Goal: Task Accomplishment & Management: Manage account settings

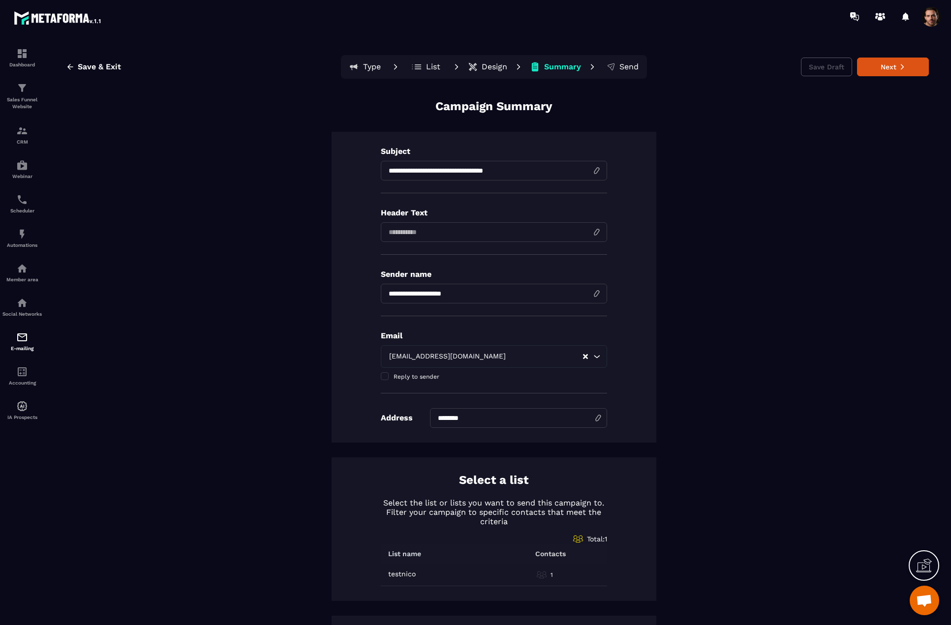
click at [472, 67] on icon at bounding box center [473, 67] width 10 height 10
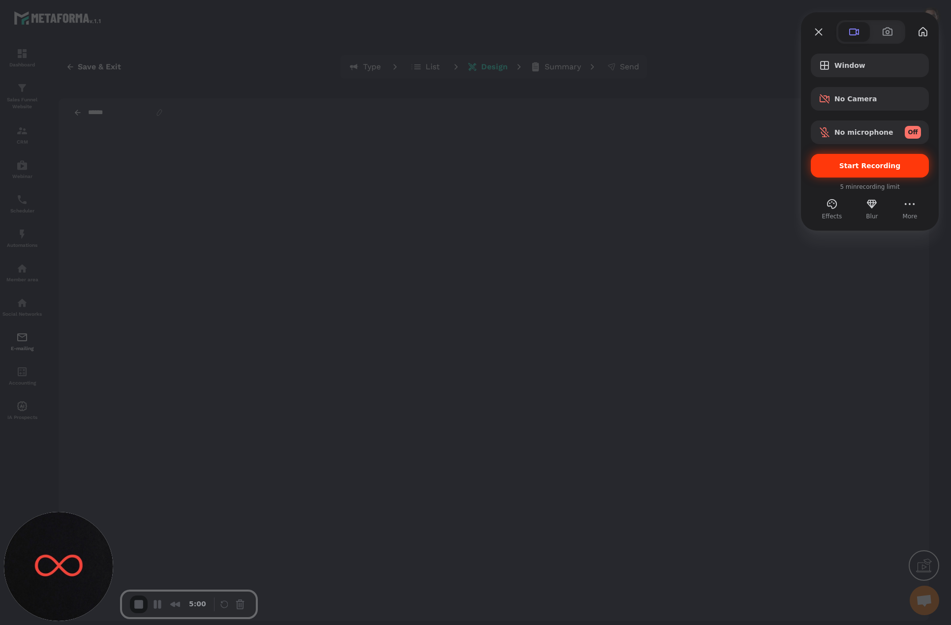
click at [854, 169] on span "Start Recording" at bounding box center [869, 166] width 61 height 8
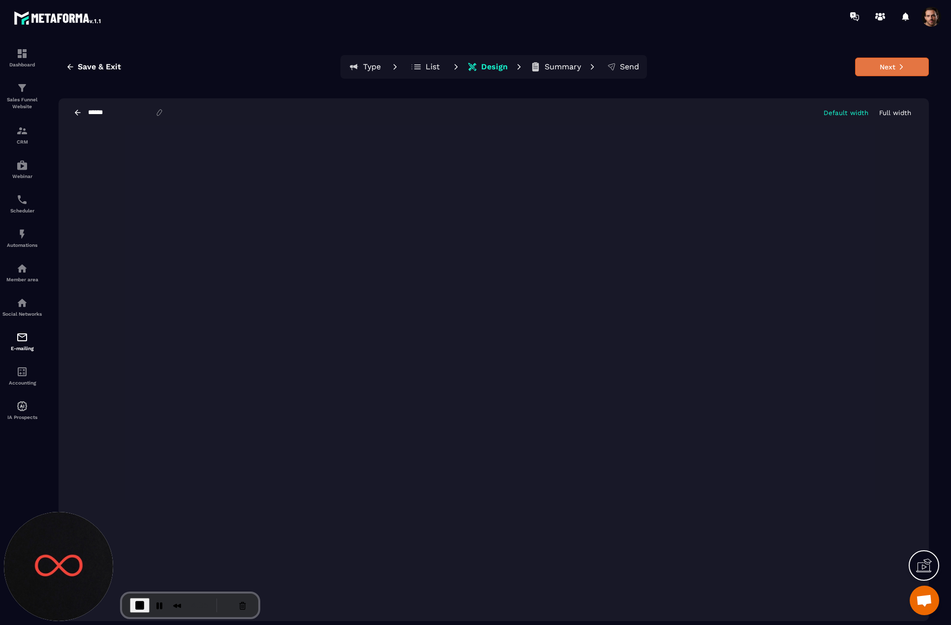
click at [864, 71] on button "Next" at bounding box center [892, 67] width 74 height 19
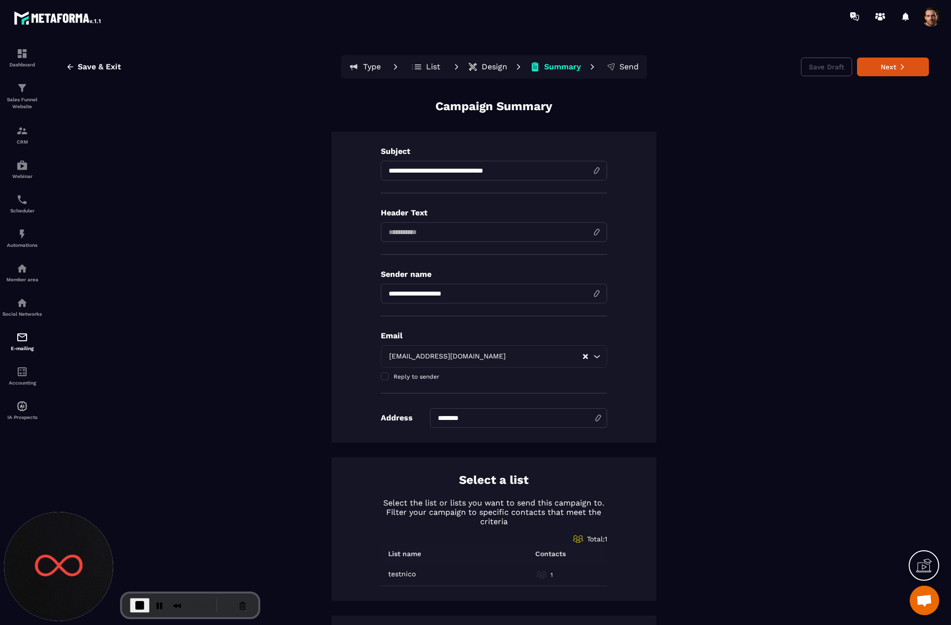
click at [487, 70] on p "Design" at bounding box center [494, 67] width 26 height 10
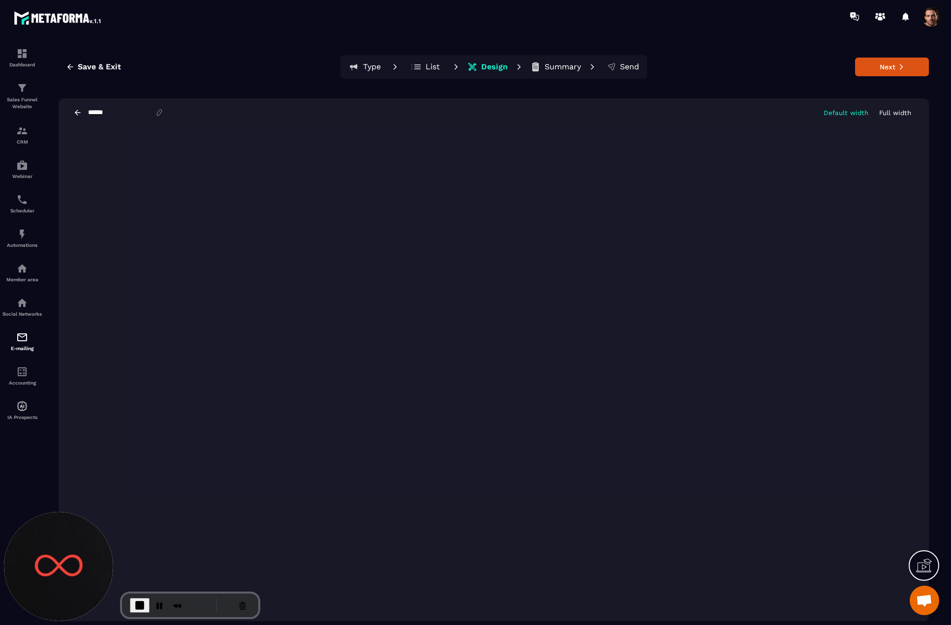
click at [139, 606] on span "End Recording" at bounding box center [140, 605] width 12 height 12
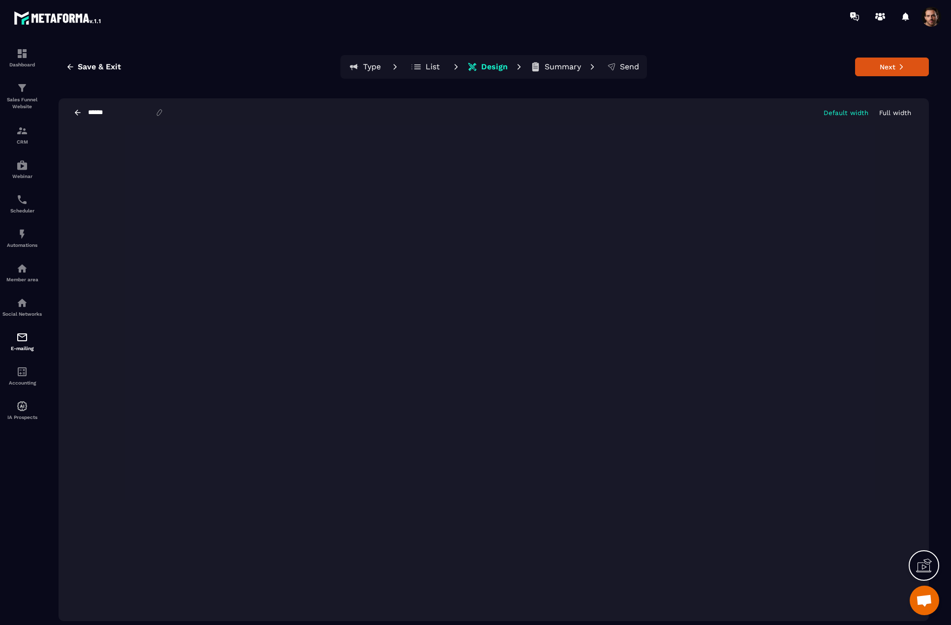
click at [935, 18] on span at bounding box center [931, 17] width 20 height 20
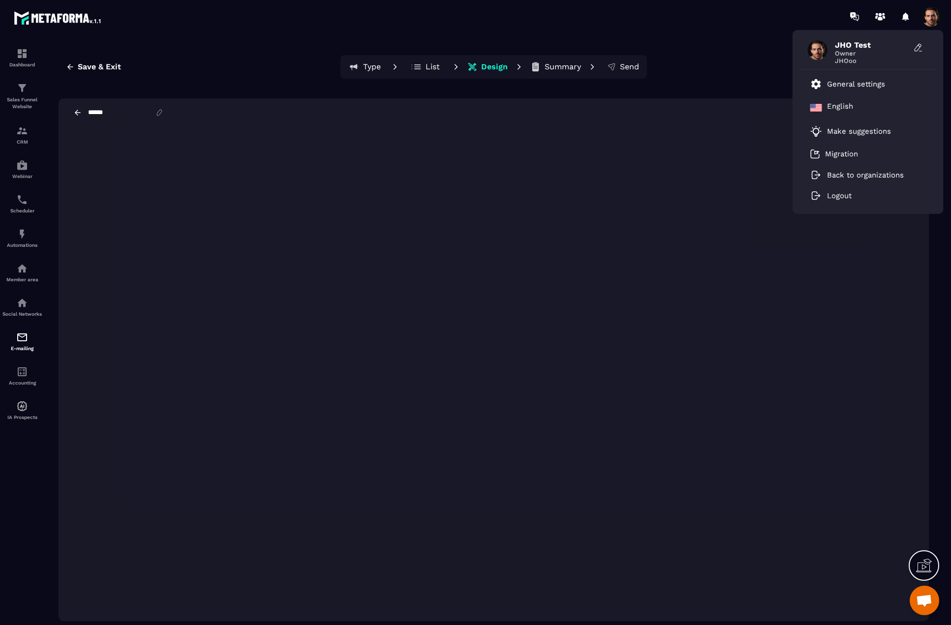
click at [935, 18] on span at bounding box center [931, 17] width 20 height 20
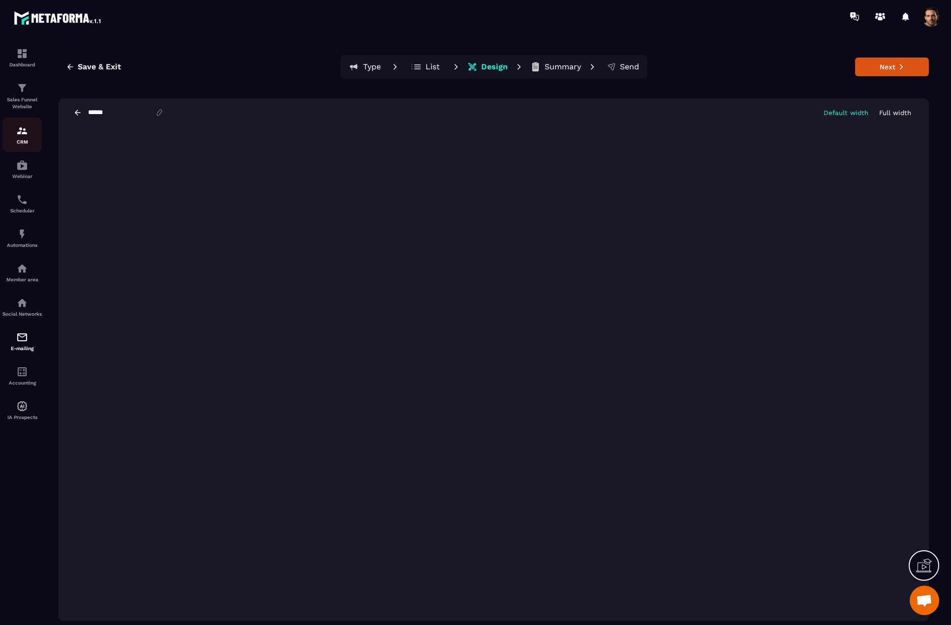
click at [21, 140] on p "CRM" at bounding box center [21, 141] width 39 height 5
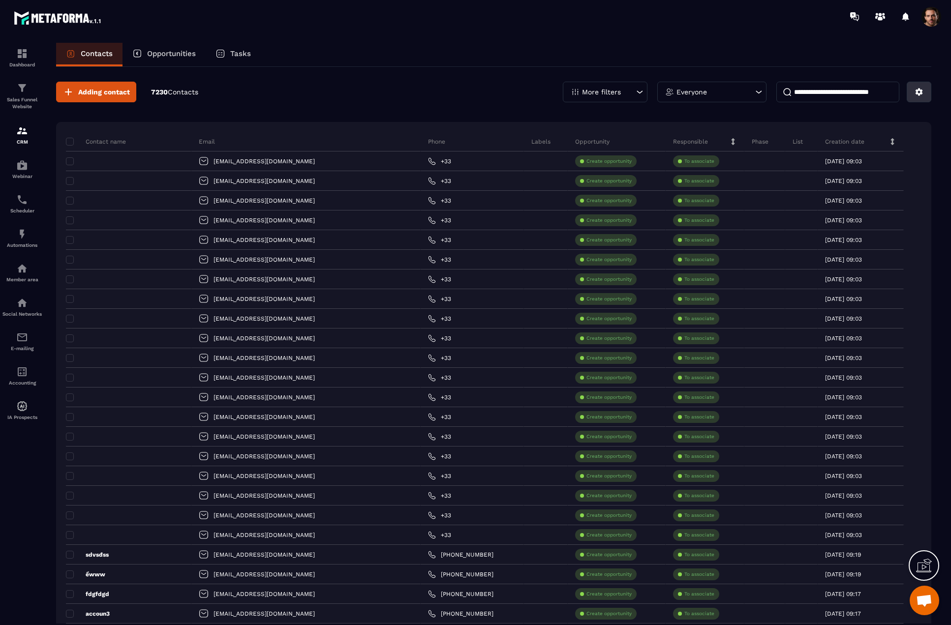
click at [920, 94] on icon at bounding box center [918, 92] width 7 height 7
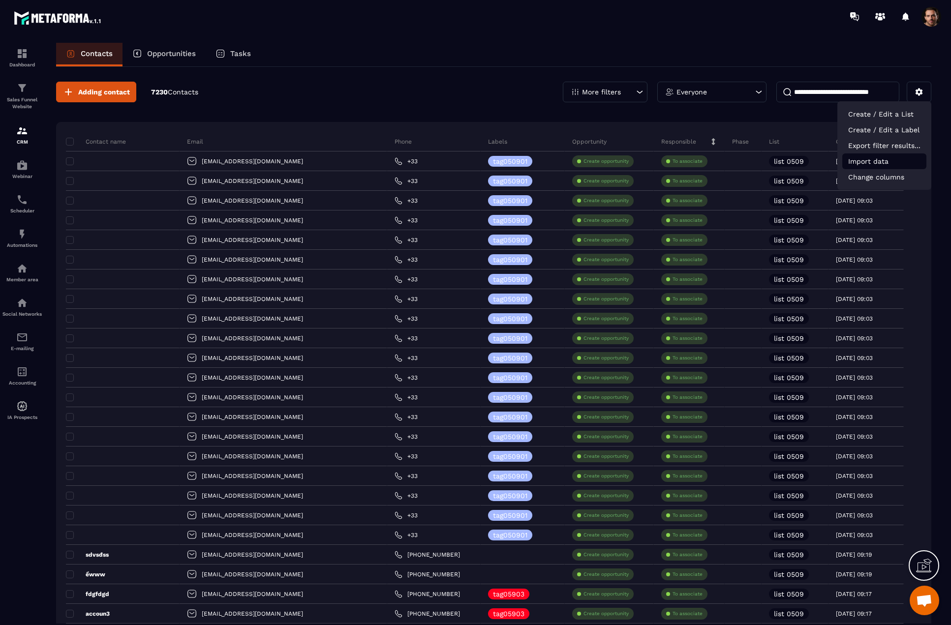
click at [872, 164] on p "Import data" at bounding box center [884, 161] width 84 height 16
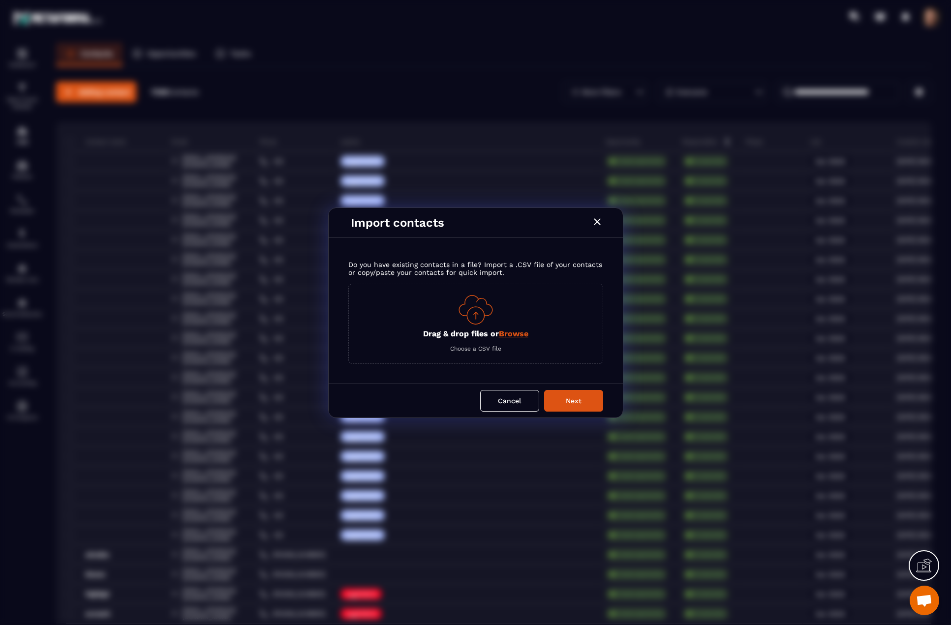
click at [510, 333] on span "Browse" at bounding box center [514, 333] width 30 height 9
click at [0, 0] on input "Drag & drop files or Browse" at bounding box center [0, 0] width 0 height 0
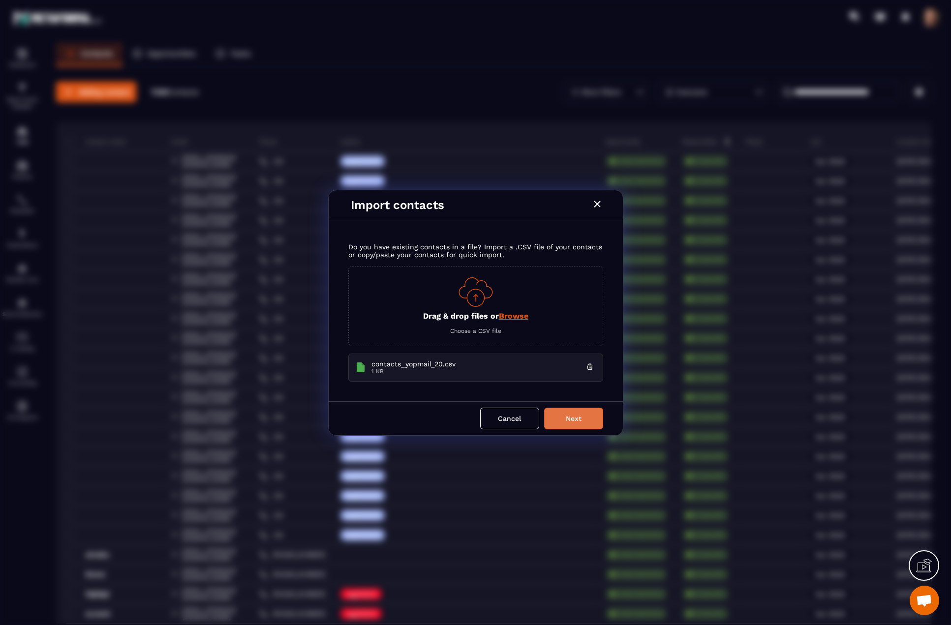
click at [561, 414] on button "Next" at bounding box center [573, 419] width 59 height 22
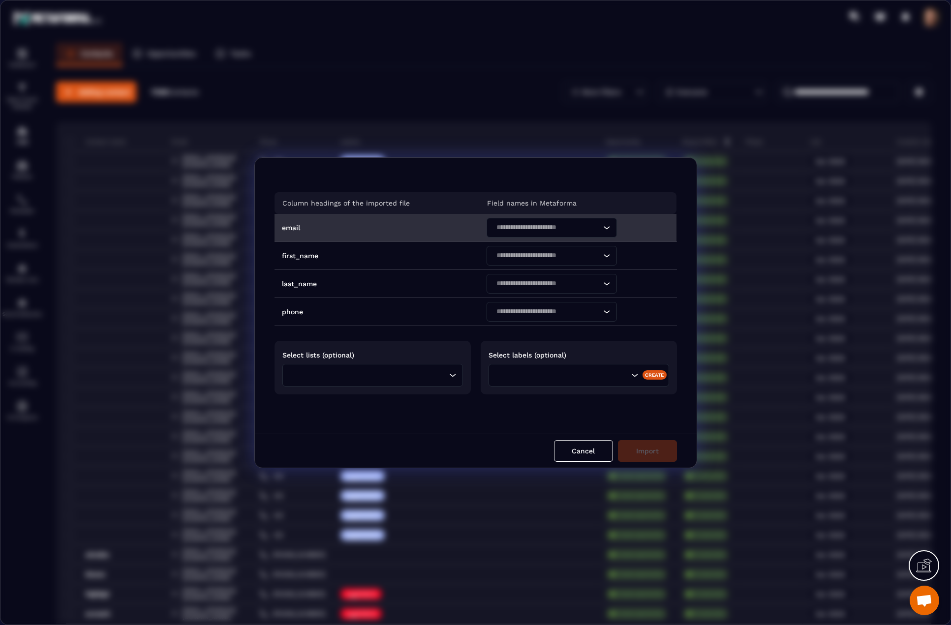
click at [528, 224] on input "Search for option" at bounding box center [547, 227] width 108 height 11
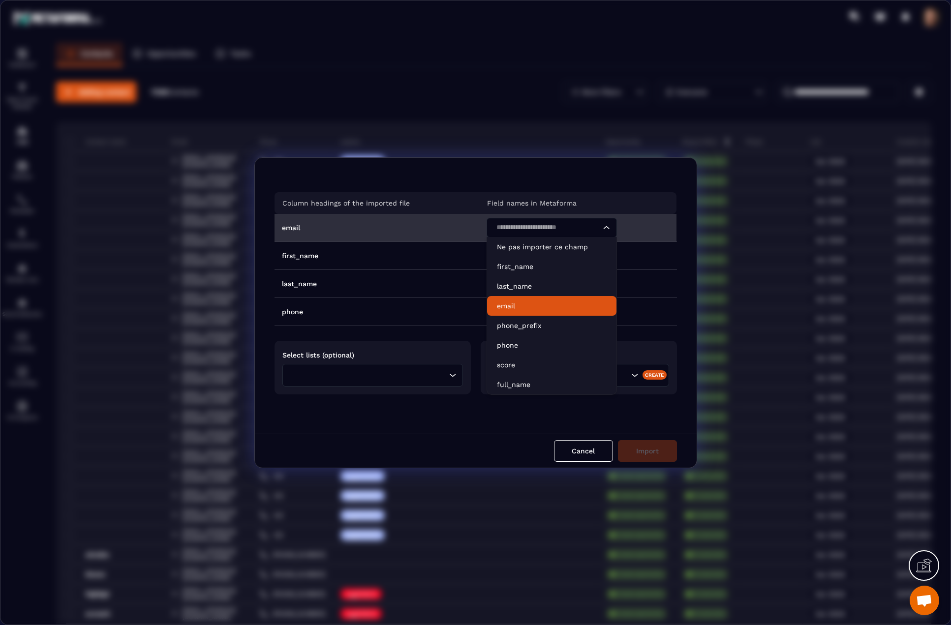
click at [512, 308] on p "email" at bounding box center [552, 306] width 110 height 10
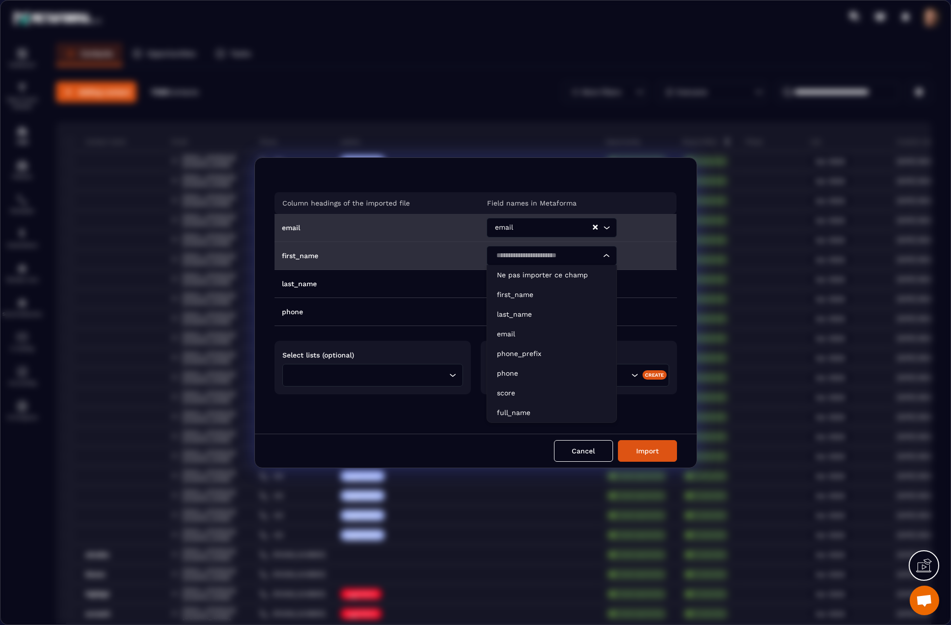
click at [518, 262] on div "Search for option" at bounding box center [547, 256] width 110 height 20
click at [515, 297] on p "first_name" at bounding box center [552, 295] width 110 height 10
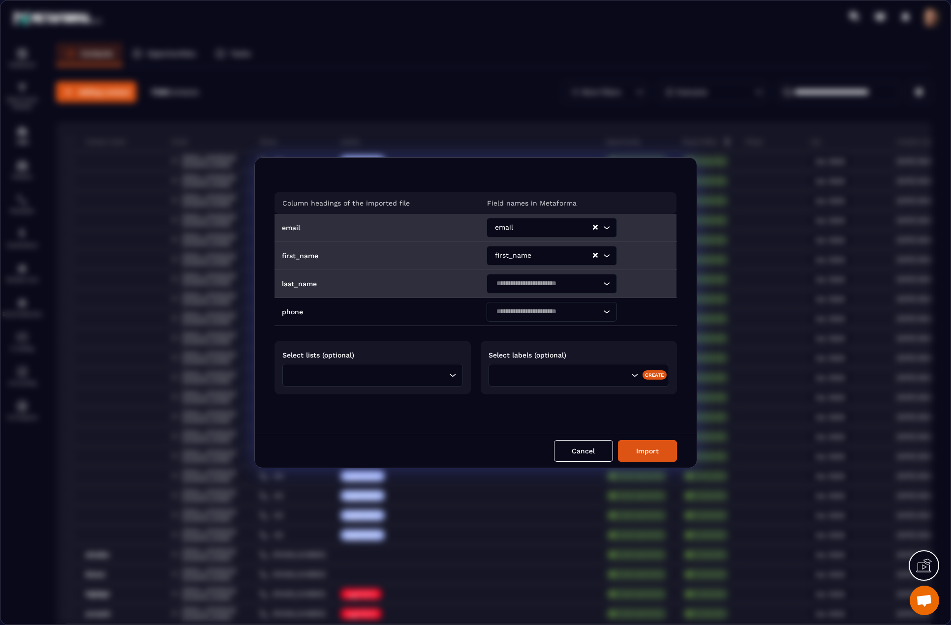
click at [518, 279] on input "Search for option" at bounding box center [547, 283] width 108 height 11
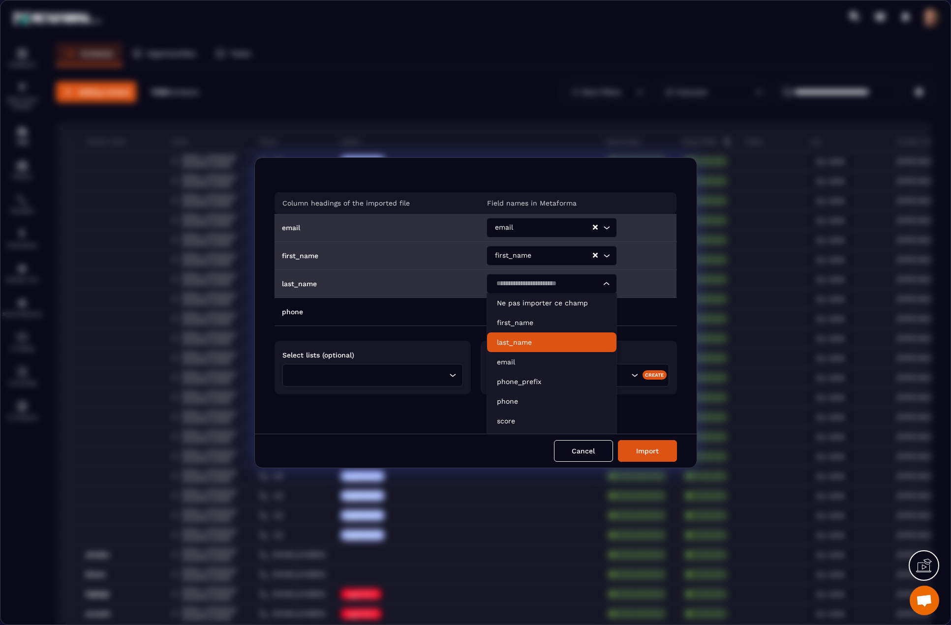
click at [505, 343] on p "last_name" at bounding box center [552, 342] width 110 height 10
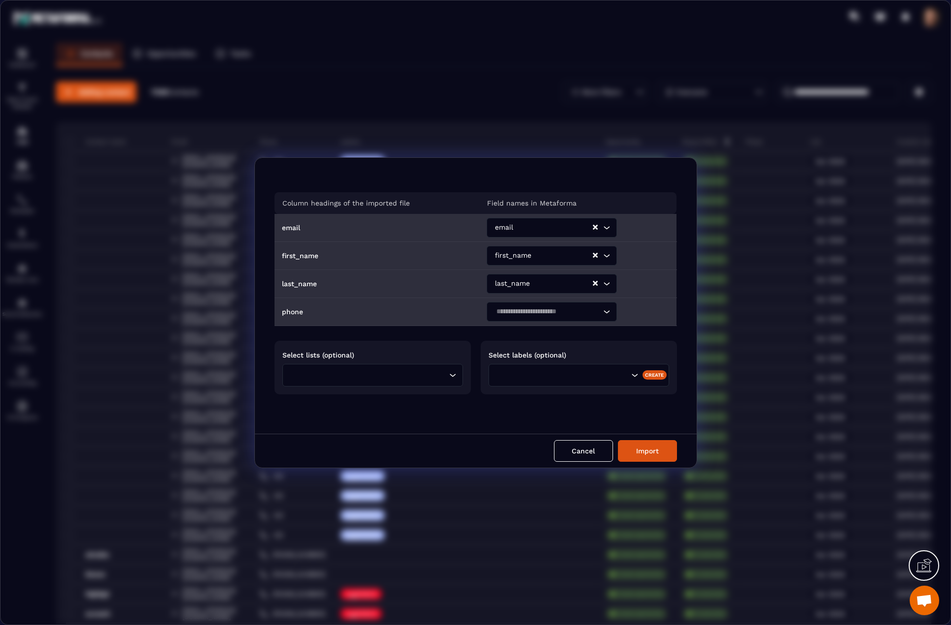
click at [508, 310] on input "Search for option" at bounding box center [547, 311] width 108 height 11
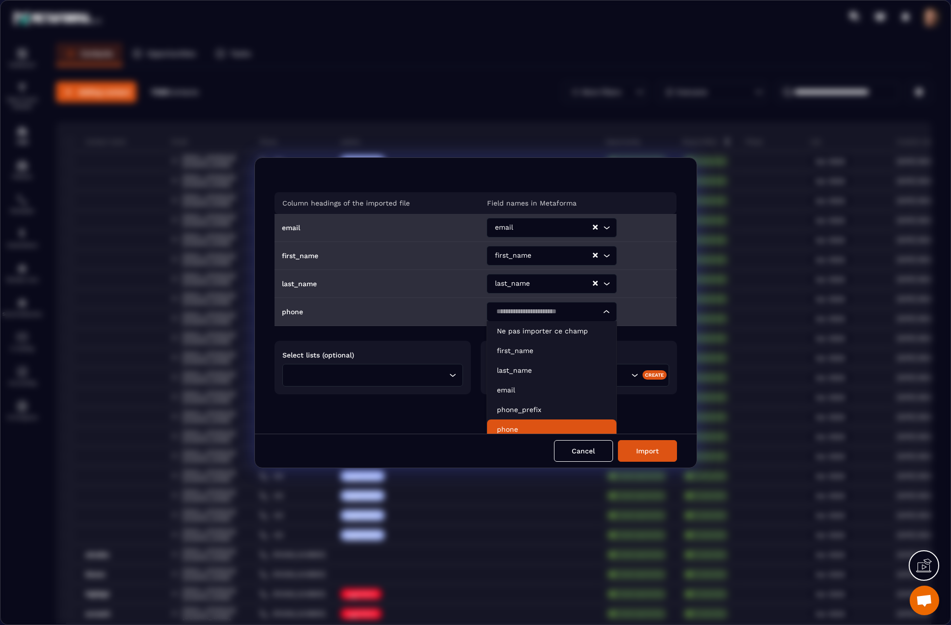
click at [504, 425] on p "phone" at bounding box center [552, 429] width 110 height 10
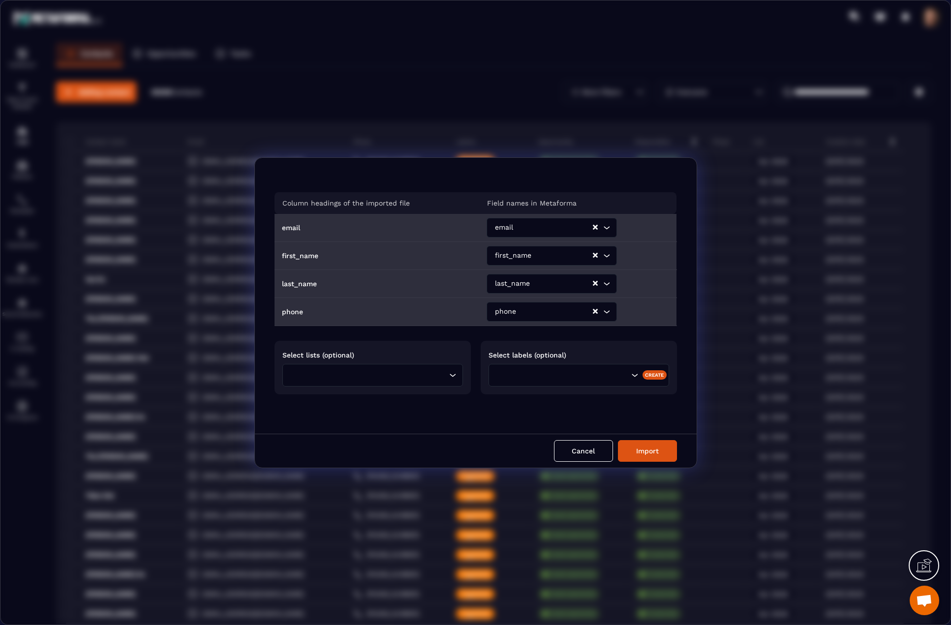
drag, startPoint x: 578, startPoint y: 450, endPoint x: 574, endPoint y: 359, distance: 91.6
click at [578, 450] on button "Cancel" at bounding box center [583, 451] width 59 height 22
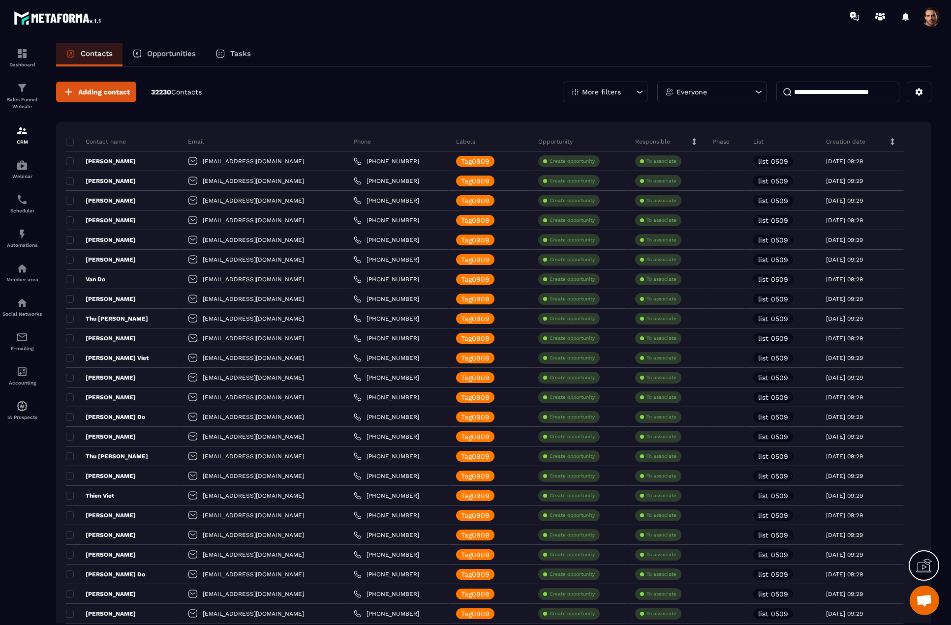
click at [598, 89] on p "More filters" at bounding box center [601, 92] width 39 height 7
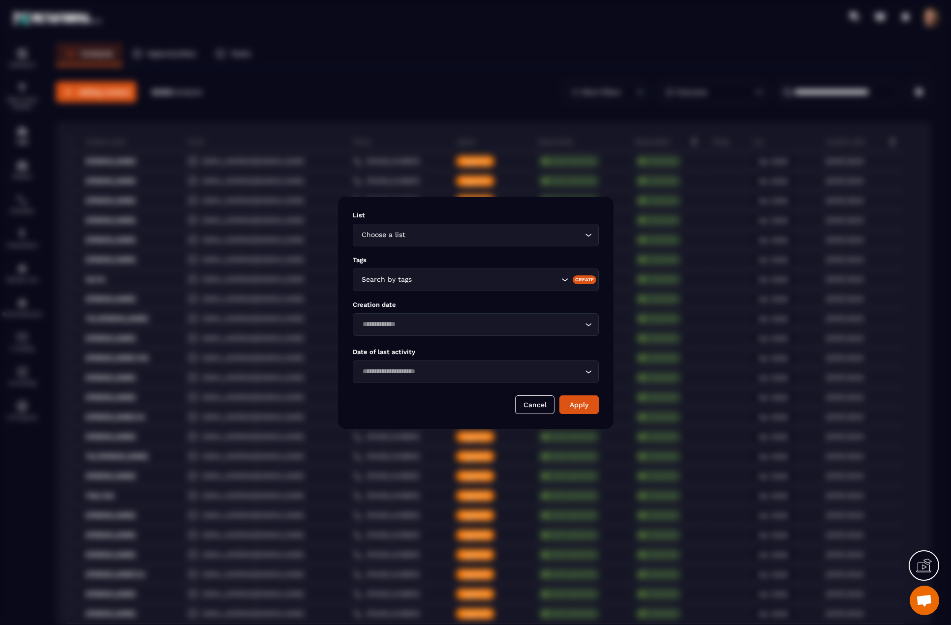
click at [391, 278] on div "Search by tags" at bounding box center [459, 279] width 202 height 11
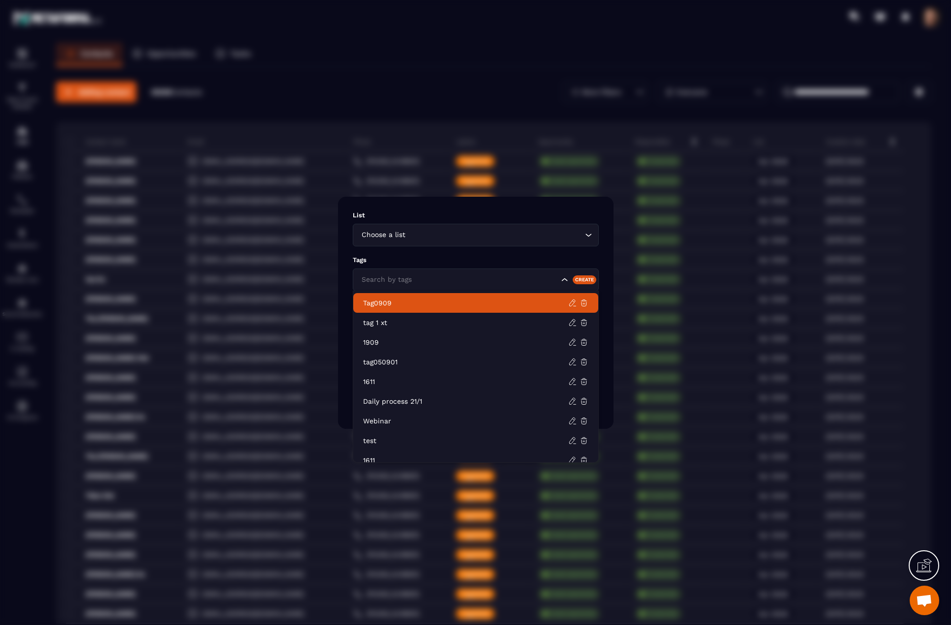
click at [369, 305] on p "Tag0909" at bounding box center [465, 303] width 205 height 10
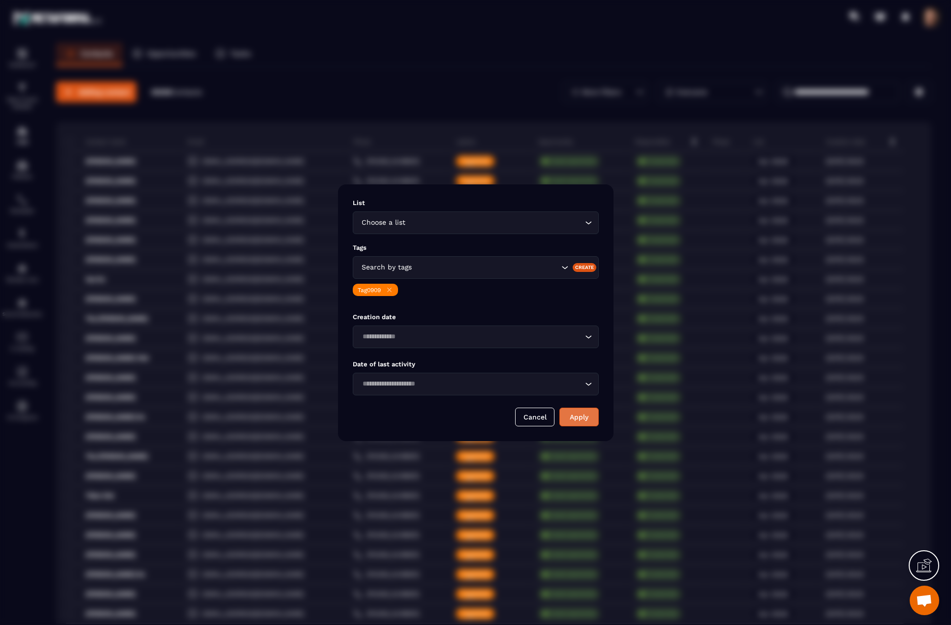
click at [580, 417] on button "Apply" at bounding box center [578, 417] width 39 height 19
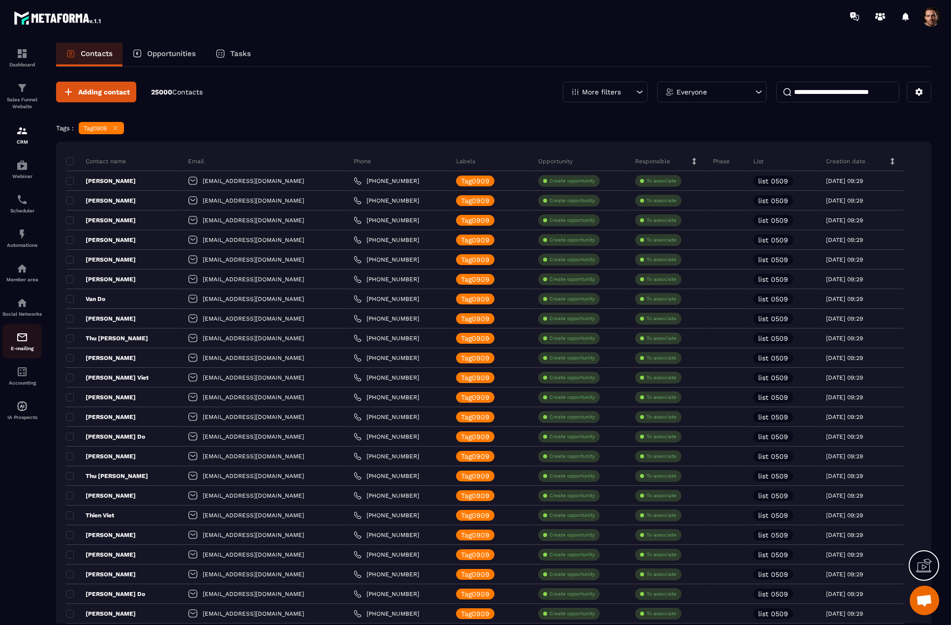
click at [26, 343] on img at bounding box center [22, 337] width 12 height 12
